Goal: Task Accomplishment & Management: Use online tool/utility

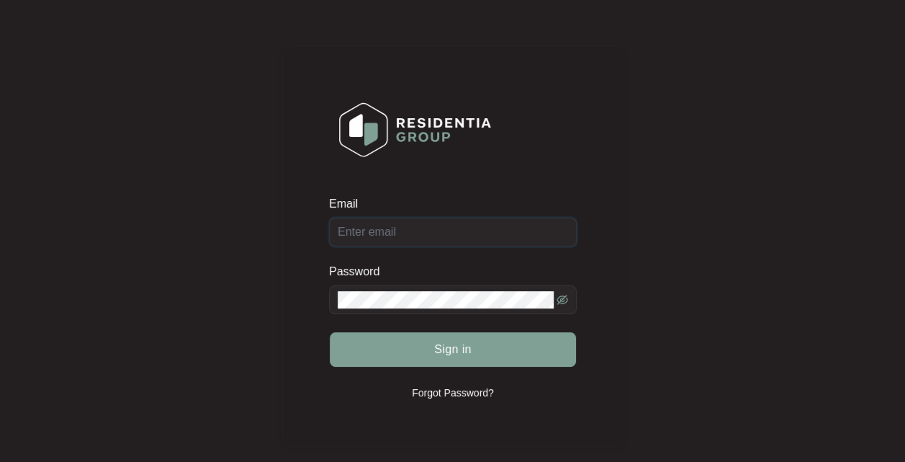
type input "[EMAIL_ADDRESS][DOMAIN_NAME]"
click at [448, 353] on span "Sign in" at bounding box center [452, 349] width 37 height 17
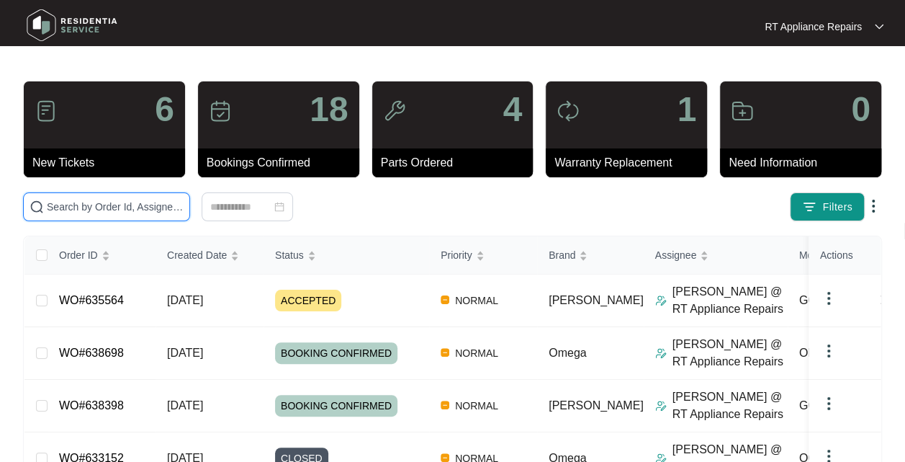
click at [137, 209] on input "text" at bounding box center [115, 207] width 137 height 16
type input "pat"
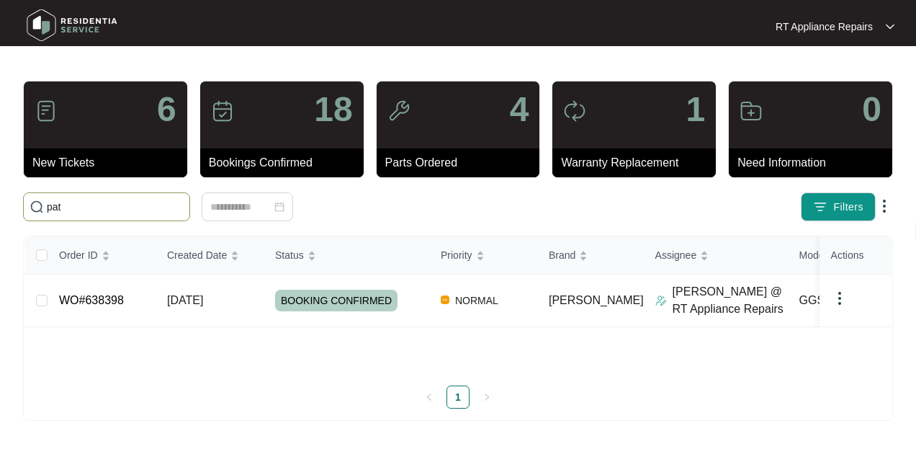
click at [307, 302] on span "BOOKING CONFIRMED" at bounding box center [336, 300] width 122 height 22
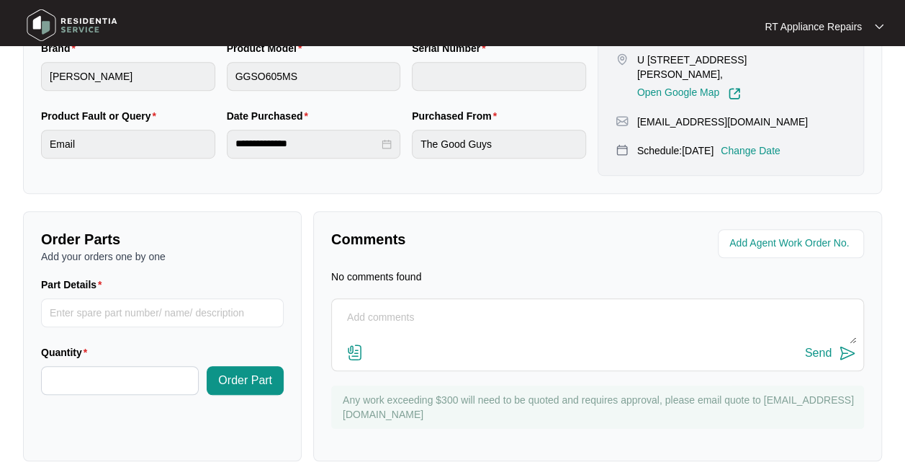
scroll to position [398, 0]
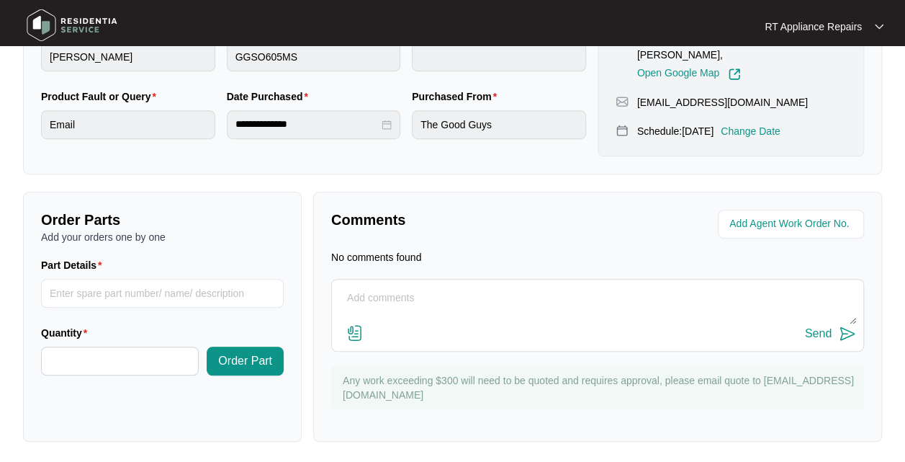
click at [432, 294] on textarea at bounding box center [597, 305] width 517 height 37
type textarea "[DATE] 10:30 - 11:10 Replaced mechanical timer as faulty and tested all ok. (Ti…"
click at [847, 340] on button "Send" at bounding box center [830, 333] width 51 height 19
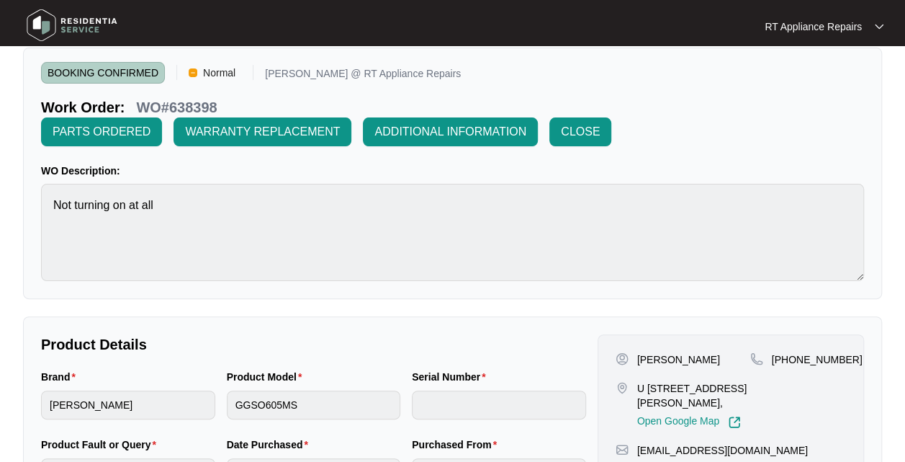
scroll to position [50, 0]
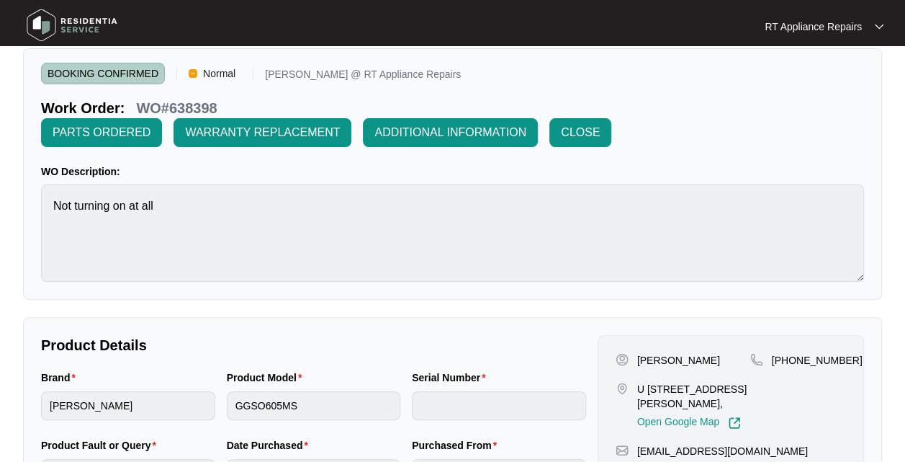
click at [582, 129] on span "CLOSE" at bounding box center [580, 132] width 39 height 17
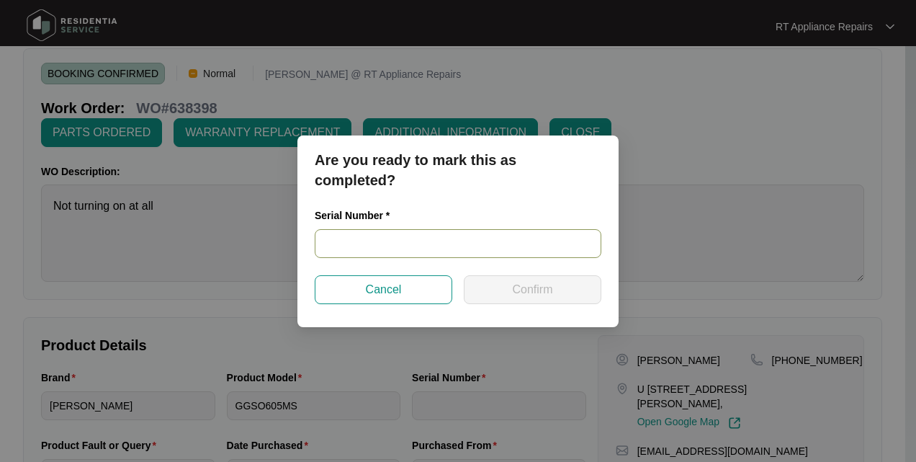
click at [402, 243] on input "text" at bounding box center [458, 243] width 287 height 29
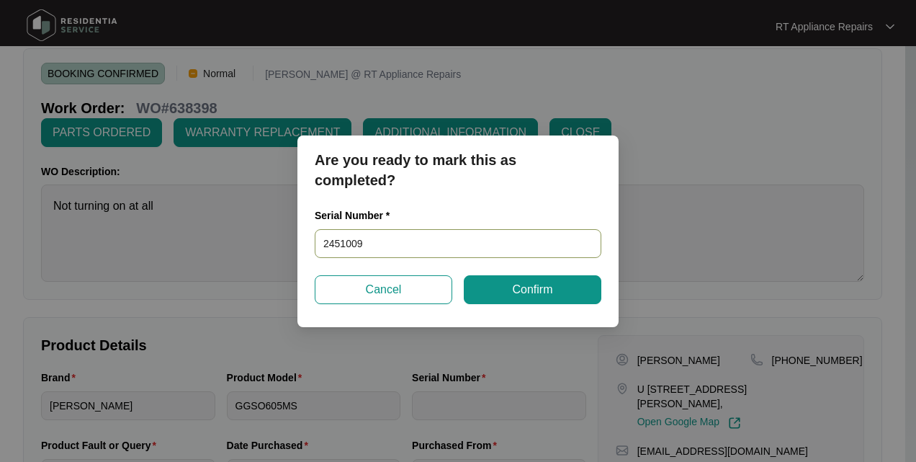
type input "24510098"
click at [546, 290] on span "Confirm" at bounding box center [532, 289] width 40 height 17
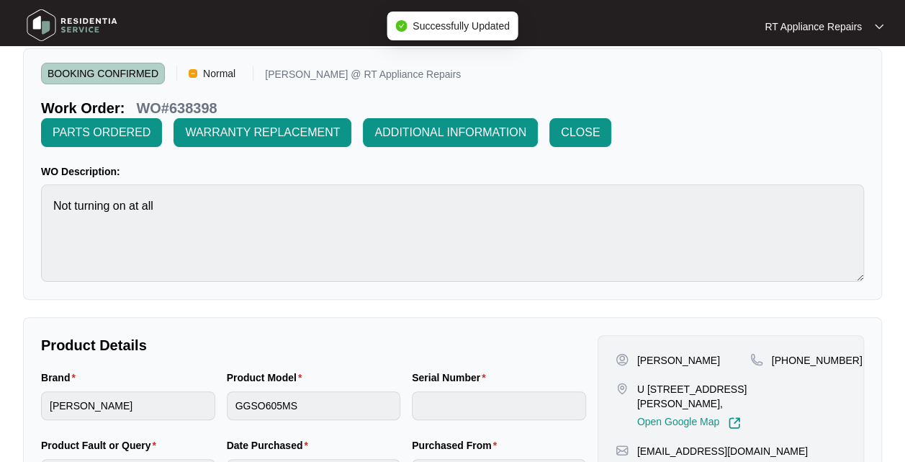
type input "24510098"
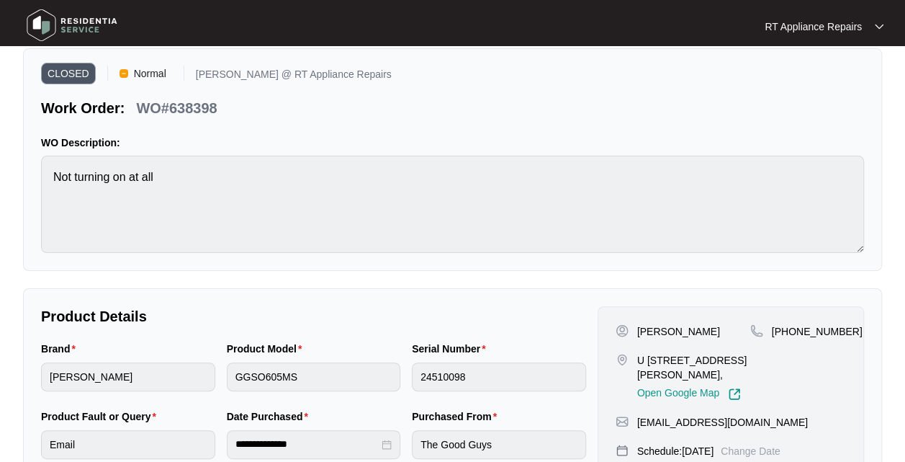
click at [851, 30] on p "RT Appliance Repairs" at bounding box center [813, 26] width 97 height 14
click at [830, 80] on p "Log Out" at bounding box center [835, 76] width 73 height 14
